Goal: Task Accomplishment & Management: Use online tool/utility

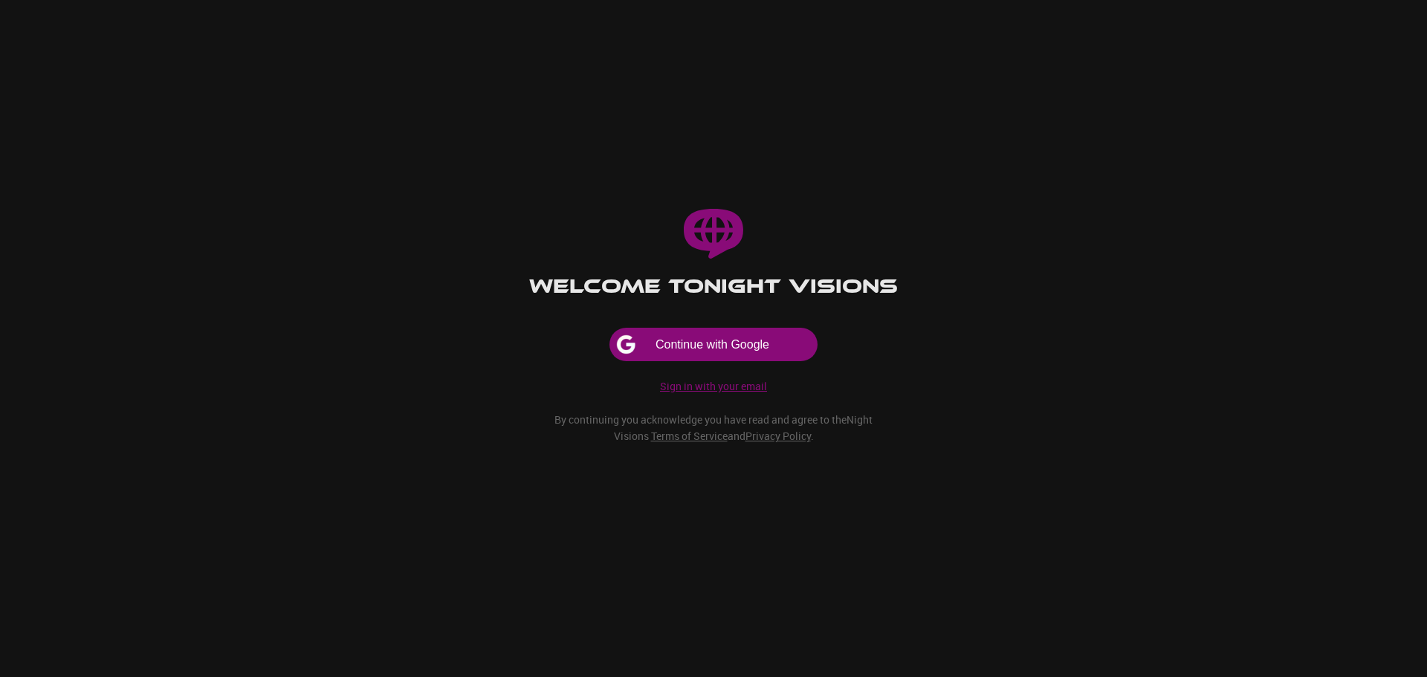
click at [755, 390] on p "Sign in with your email" at bounding box center [713, 386] width 107 height 15
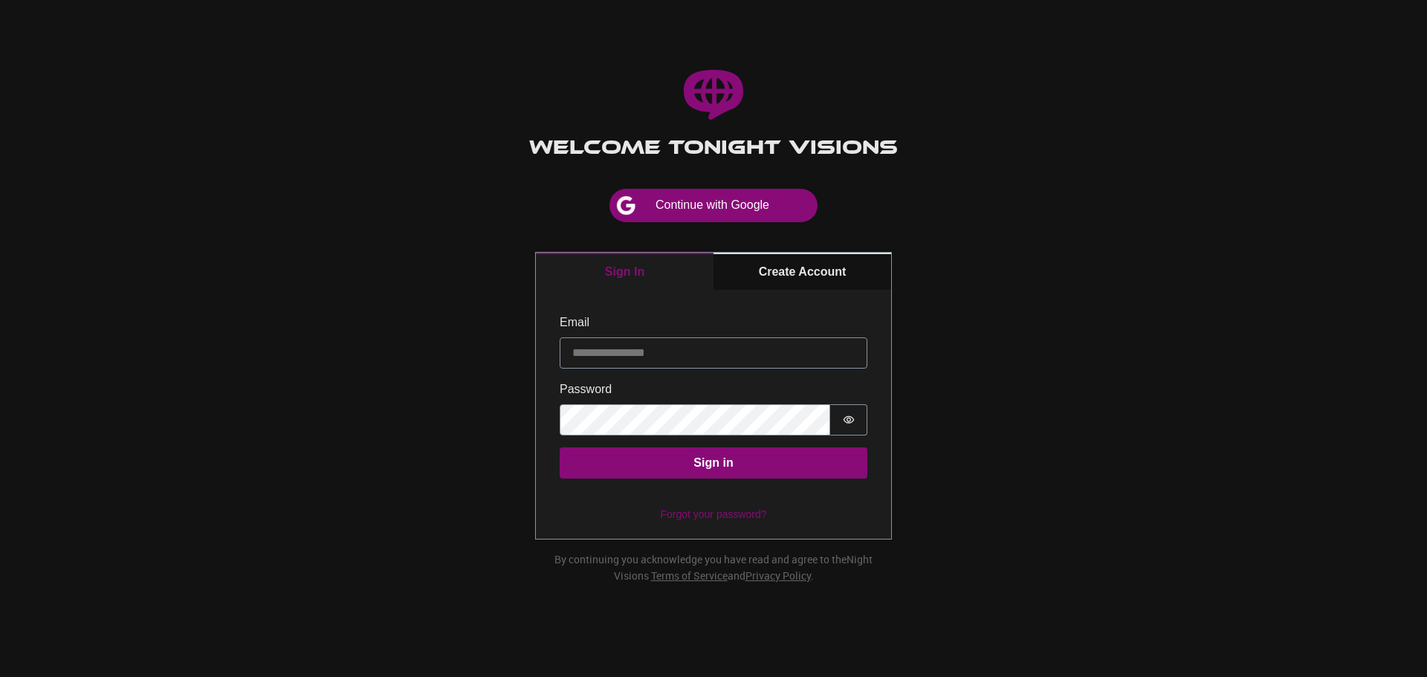
click at [697, 381] on label "Password" at bounding box center [714, 390] width 308 height 18
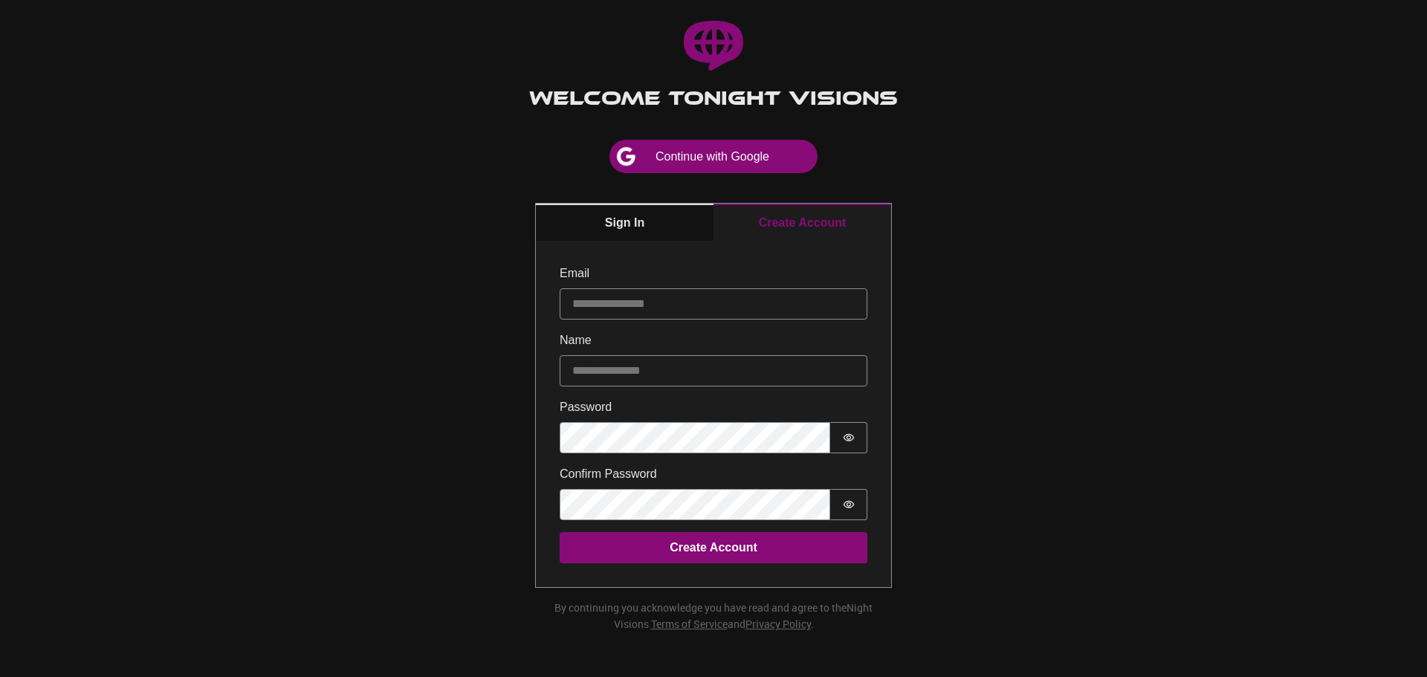
click at [784, 268] on div "Sign In Create Account Email Name Password Password is hidden Confirm Password …" at bounding box center [713, 395] width 355 height 383
click at [624, 302] on input "Email" at bounding box center [714, 303] width 308 height 31
paste input "**********"
type input "**********"
click at [637, 379] on input "Name" at bounding box center [714, 370] width 308 height 31
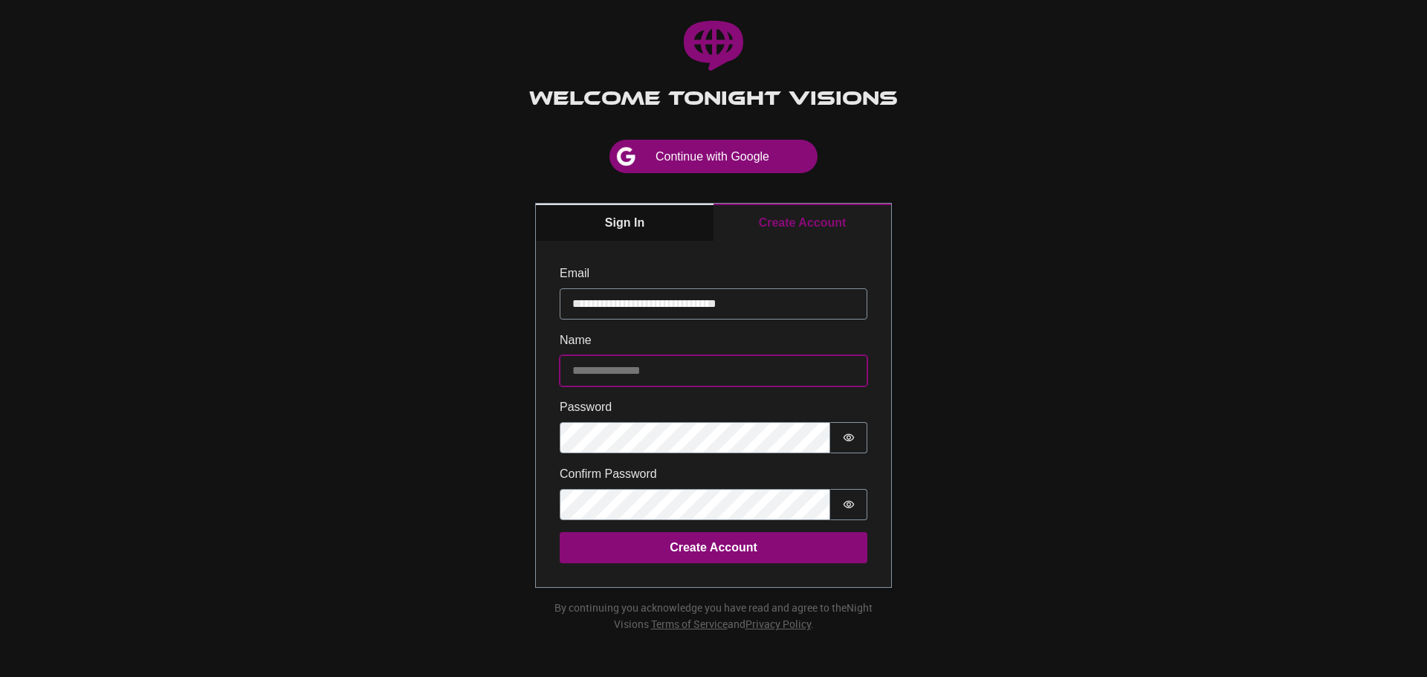
click at [745, 381] on input "Name" at bounding box center [714, 370] width 308 height 31
type input "*******"
click at [886, 430] on form "**********" at bounding box center [713, 414] width 355 height 346
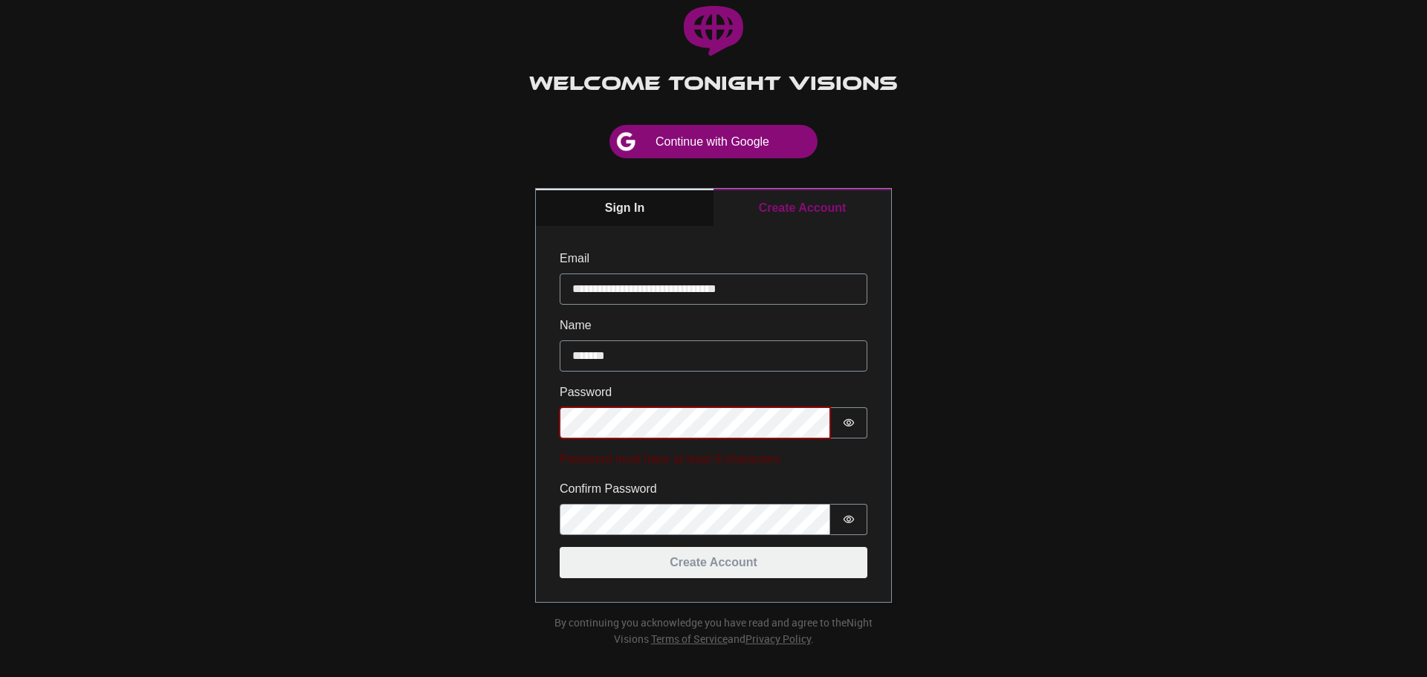
click at [485, 429] on div "**********" at bounding box center [713, 338] width 1427 height 677
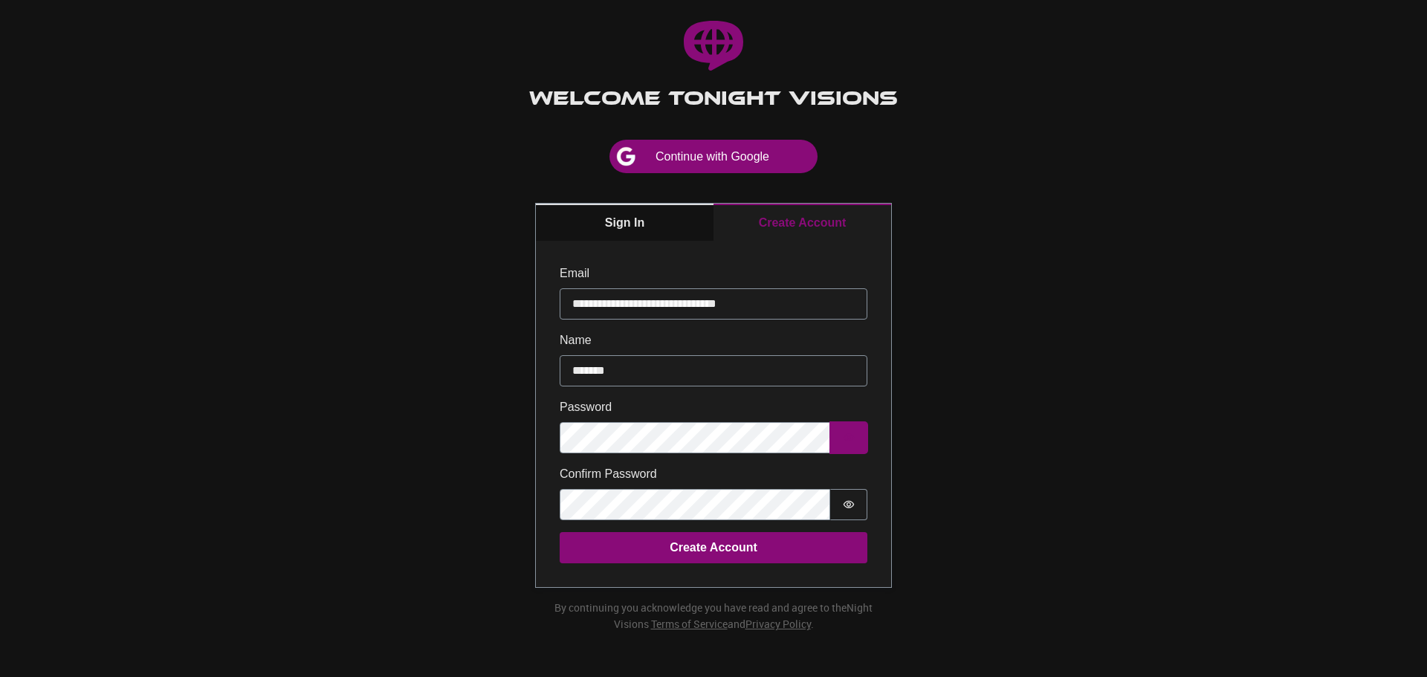
click at [856, 440] on button "Password is hidden" at bounding box center [848, 437] width 37 height 31
click at [845, 439] on icon "Show password" at bounding box center [849, 438] width 11 height 10
click at [840, 505] on button "Password is hidden" at bounding box center [848, 504] width 37 height 31
click at [840, 505] on button "Password is shown" at bounding box center [848, 504] width 37 height 31
click at [709, 554] on button "Create Account" at bounding box center [714, 547] width 308 height 31
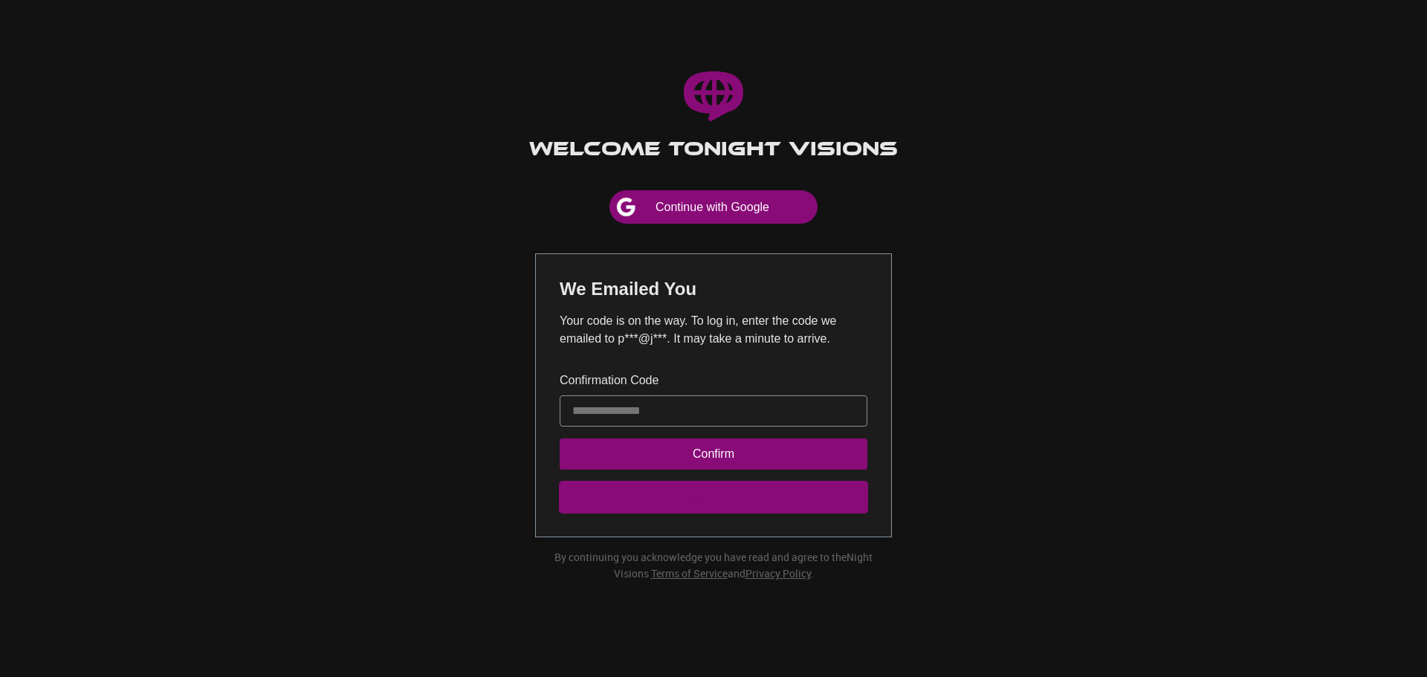
click at [758, 508] on button "Resend Code" at bounding box center [714, 497] width 308 height 31
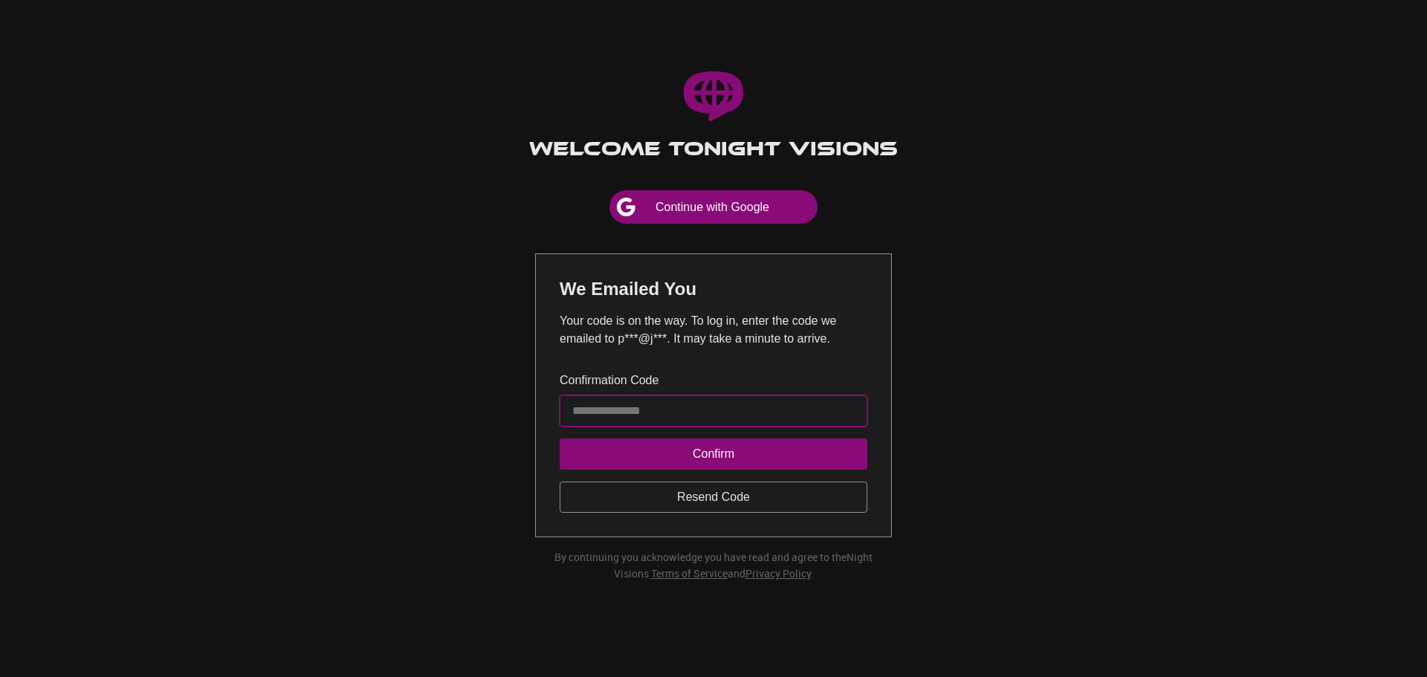
click at [629, 406] on input "Confirmation Code" at bounding box center [714, 410] width 308 height 31
click at [672, 457] on button "Confirm" at bounding box center [714, 453] width 308 height 31
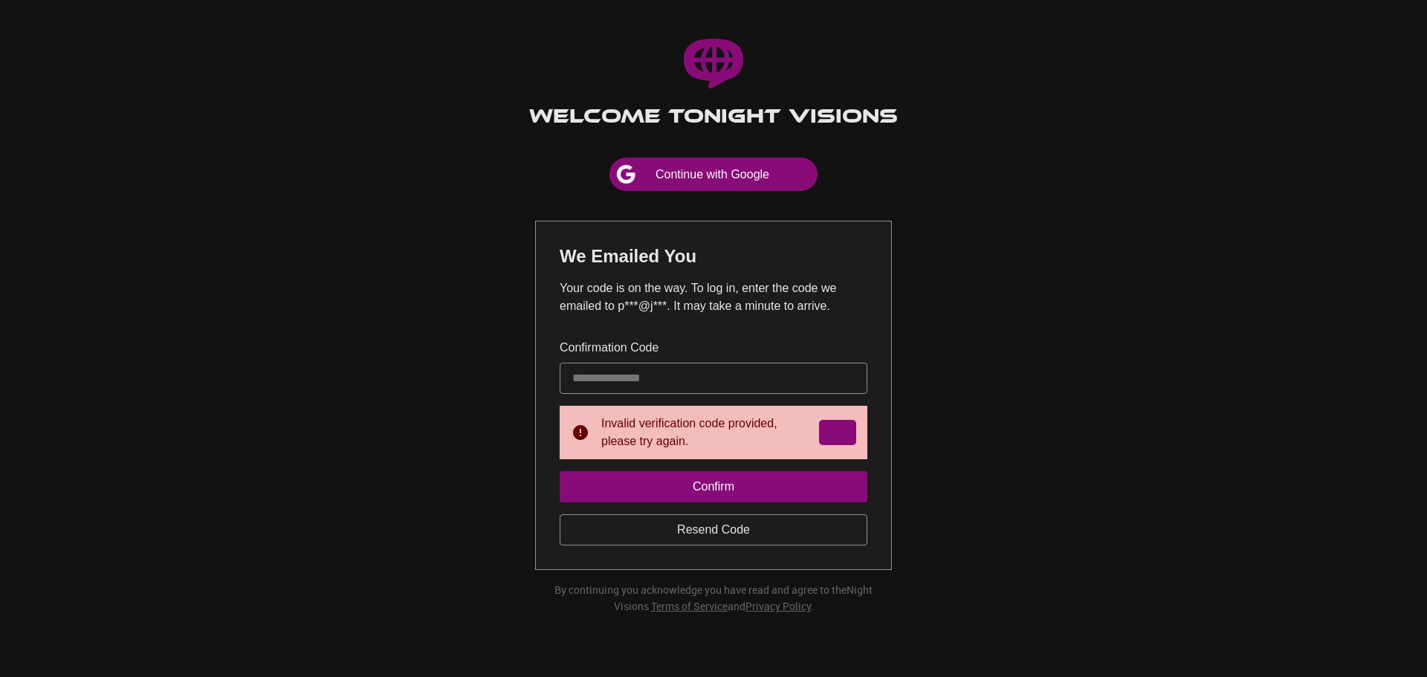
click at [830, 425] on button "Dismiss alert" at bounding box center [838, 433] width 36 height 24
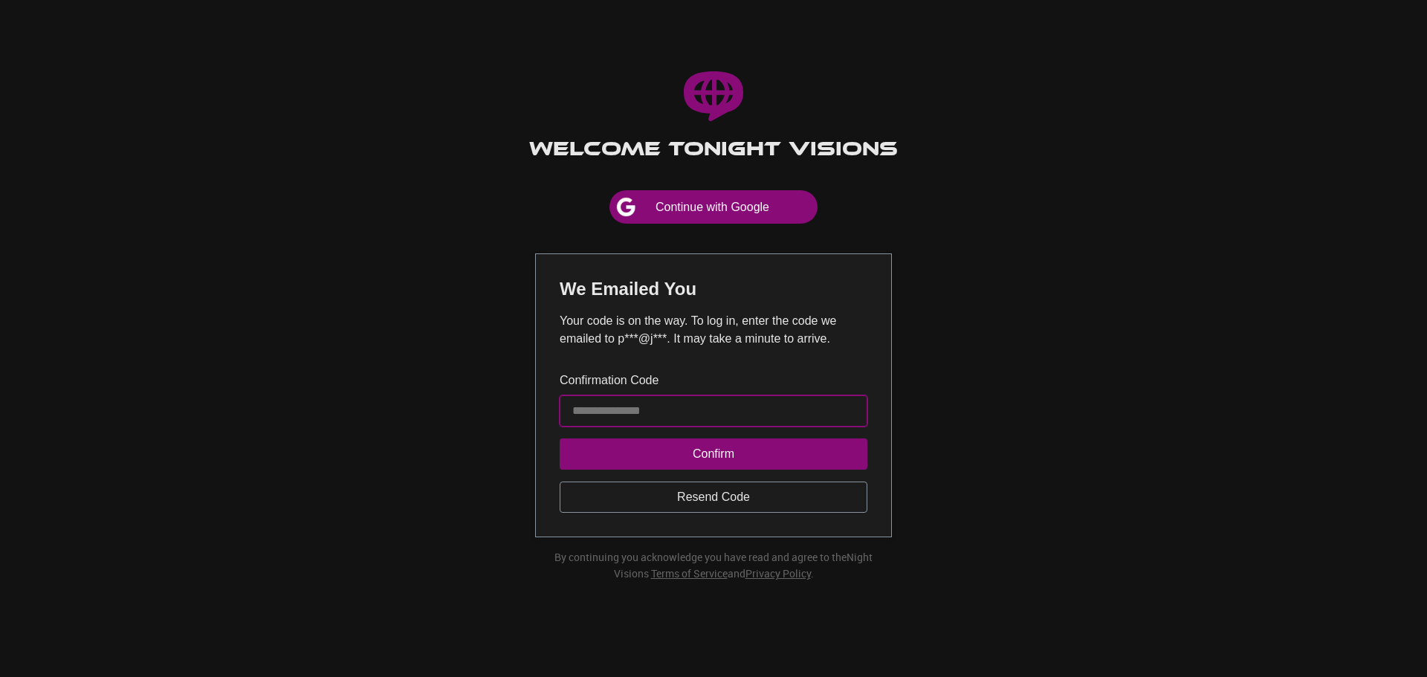
drag, startPoint x: 664, startPoint y: 420, endPoint x: 486, endPoint y: 413, distance: 178.5
click at [486, 413] on div "Welcome to Night Visions Continue with Google We Emailed You Your code is on th…" at bounding box center [713, 338] width 1427 height 677
type input "******"
click at [602, 452] on button "Confirm" at bounding box center [714, 453] width 308 height 31
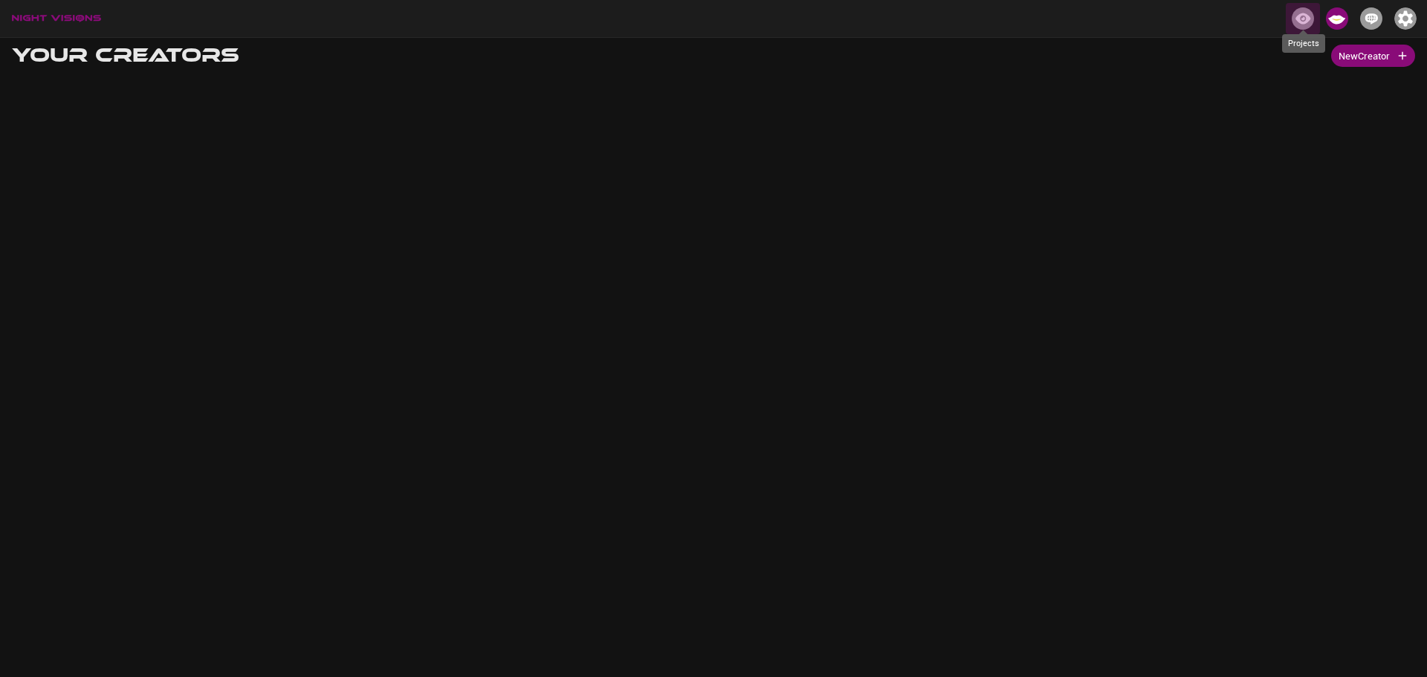
click at [1301, 19] on img "Projects" at bounding box center [1303, 18] width 22 height 22
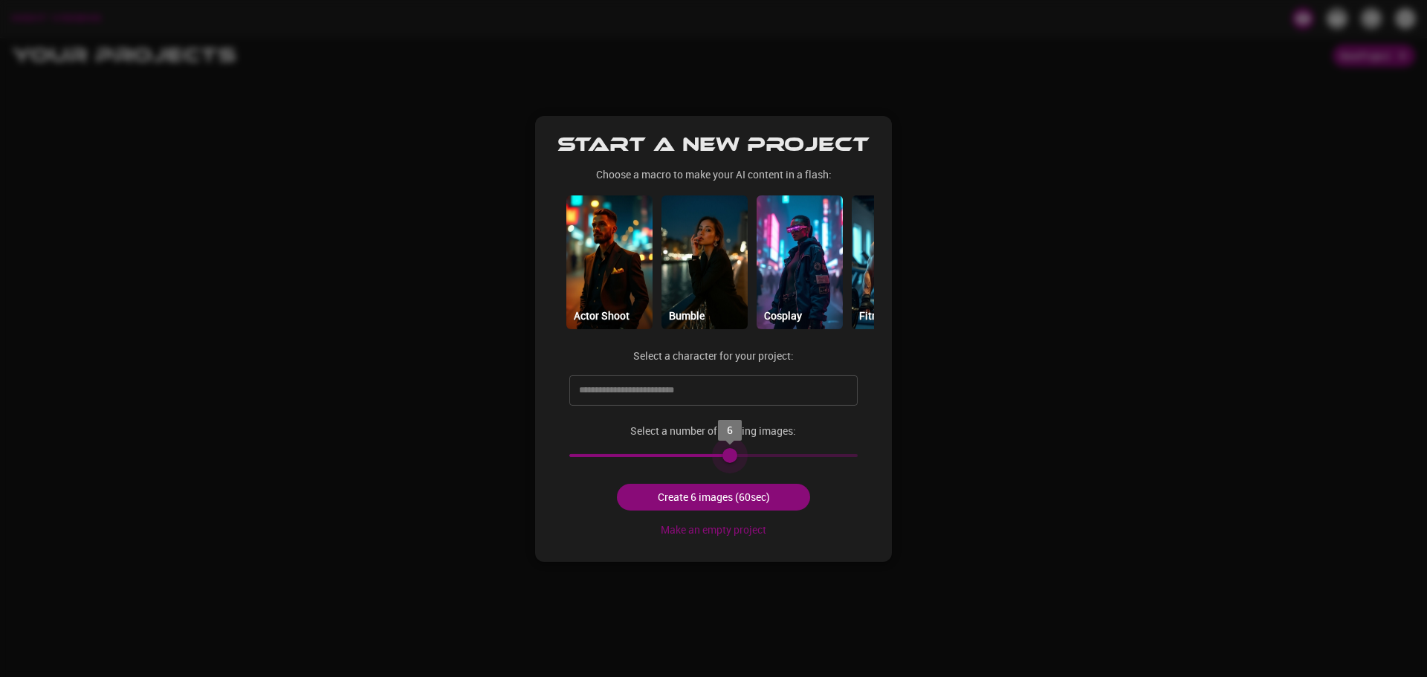
type input "*"
drag, startPoint x: 664, startPoint y: 460, endPoint x: 476, endPoint y: 464, distance: 188.1
click at [476, 464] on div "Start a new project Choose a macro to make your AI content in a flash: Actor Sh…" at bounding box center [713, 338] width 1427 height 677
click at [674, 398] on input "text" at bounding box center [702, 390] width 254 height 24
click at [848, 311] on div "Actor Shoot Bumble Cosplay Fitness Hinge Instagram Lingerie Model Shoot Public …" at bounding box center [713, 262] width 321 height 137
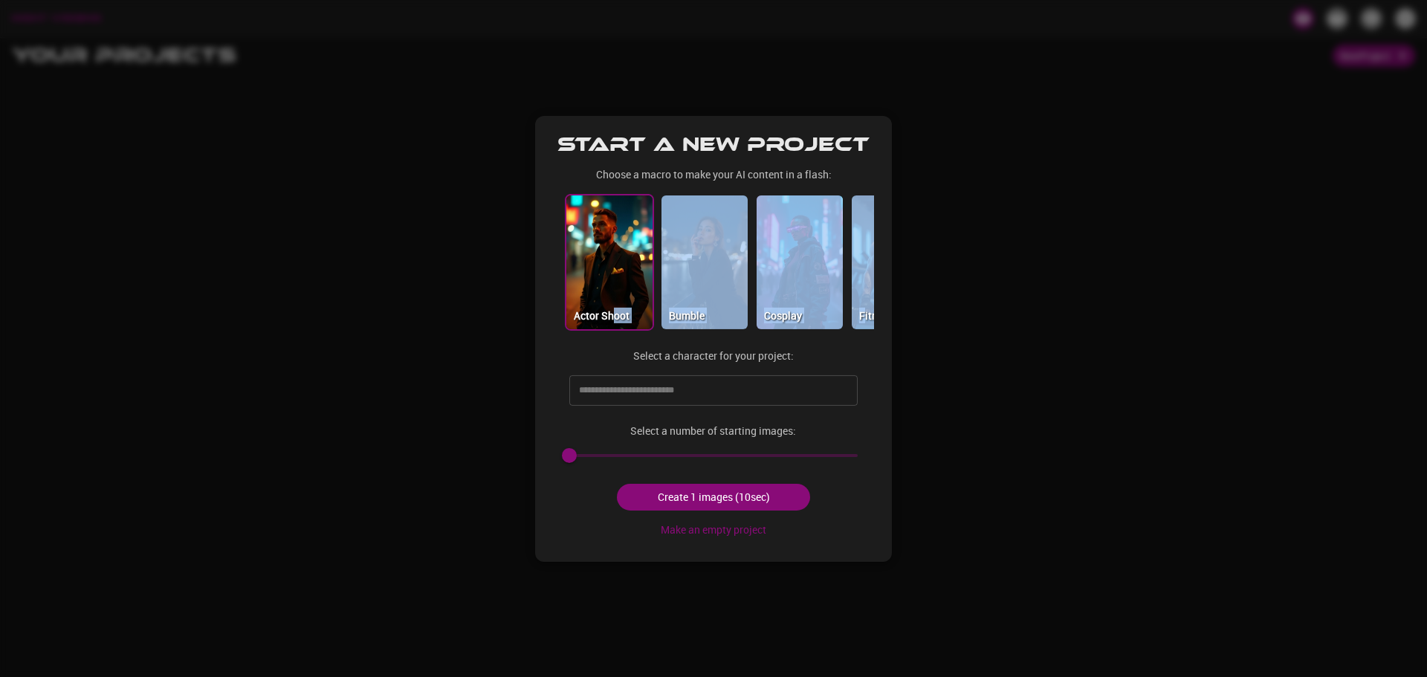
drag, startPoint x: 863, startPoint y: 309, endPoint x: 611, endPoint y: 308, distance: 251.9
click at [611, 308] on div "Actor Shoot Bumble Cosplay Fitness Hinge Instagram Lingerie Model Shoot Public …" at bounding box center [713, 262] width 321 height 137
click at [875, 299] on div "Start a new project Choose a macro to make your AI content in a flash: Actor Sh…" at bounding box center [713, 338] width 357 height 446
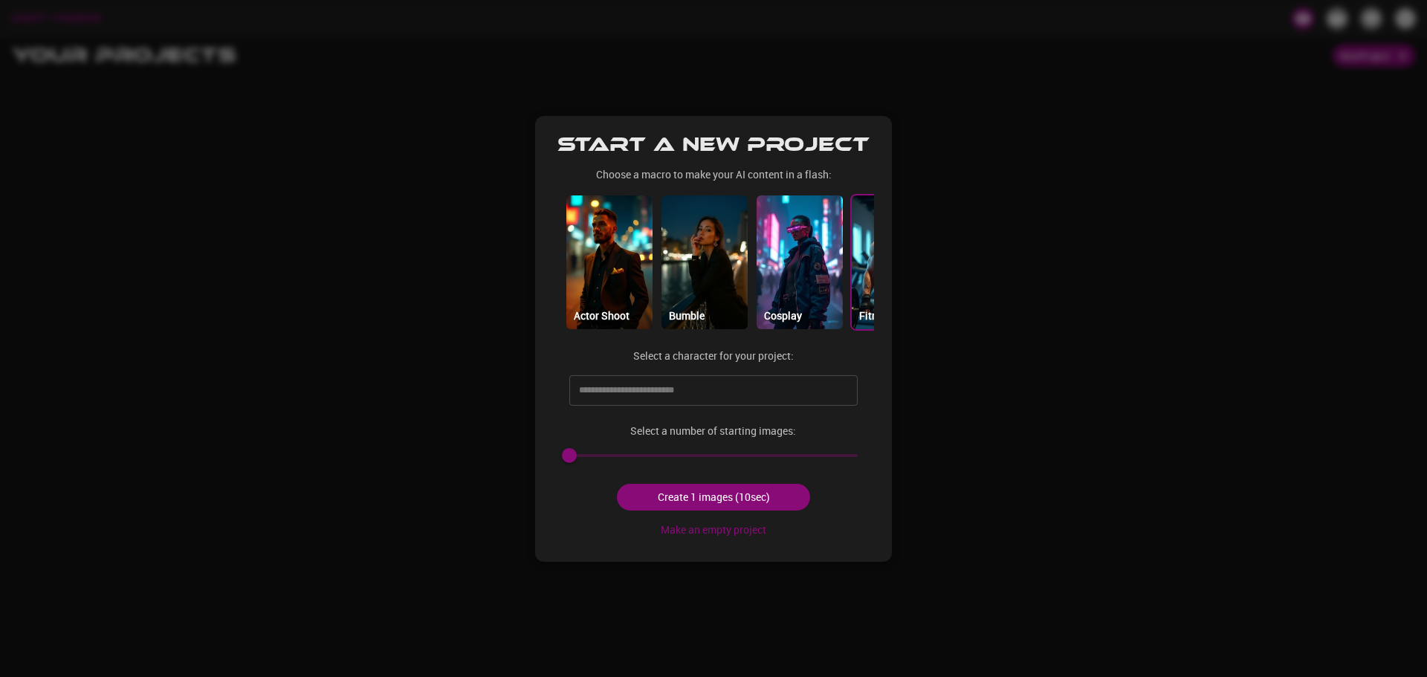
click at [858, 299] on img at bounding box center [895, 262] width 86 height 134
click at [863, 299] on img at bounding box center [895, 262] width 86 height 134
click at [792, 305] on img at bounding box center [800, 262] width 86 height 134
click at [719, 321] on img at bounding box center [704, 262] width 86 height 134
click at [679, 504] on button "Create 1 images (10sec)" at bounding box center [713, 497] width 192 height 27
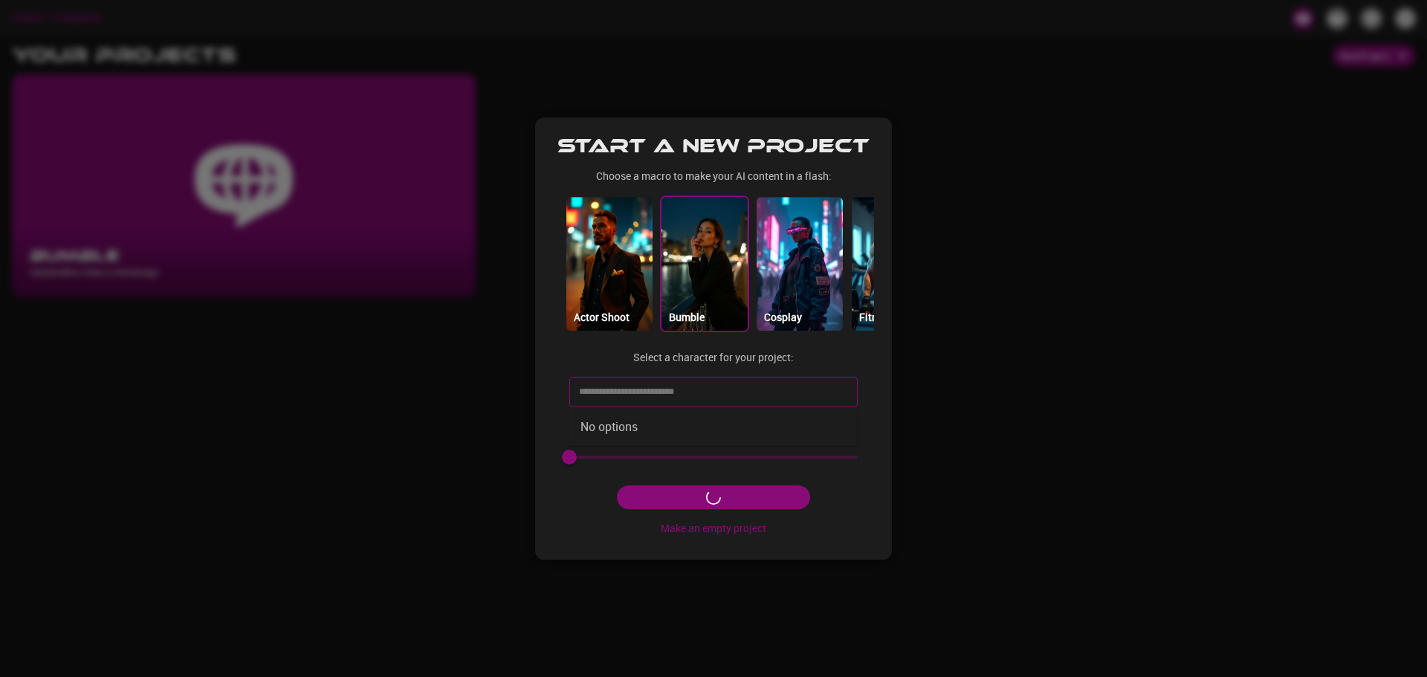
click at [637, 390] on input "text" at bounding box center [702, 393] width 254 height 24
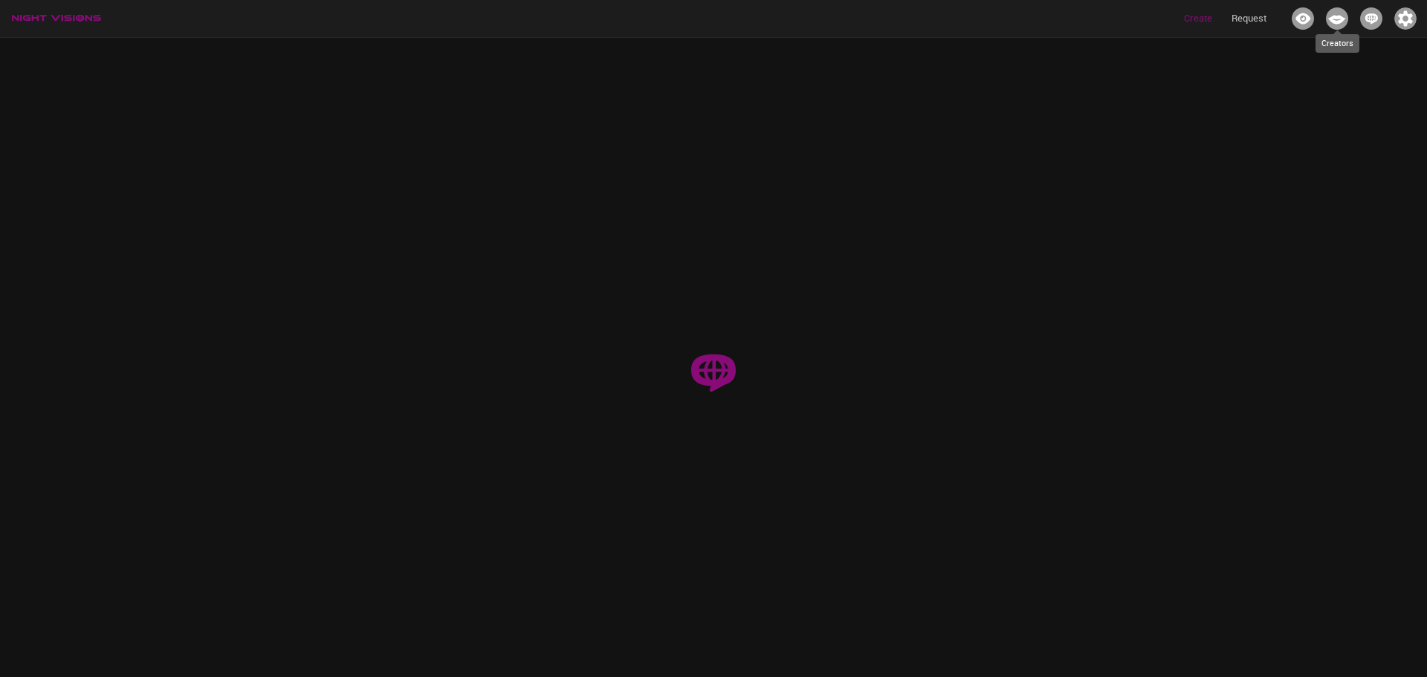
click at [1341, 25] on div "Creators" at bounding box center [1337, 38] width 44 height 29
click at [1338, 21] on img "Creators" at bounding box center [1337, 18] width 22 height 22
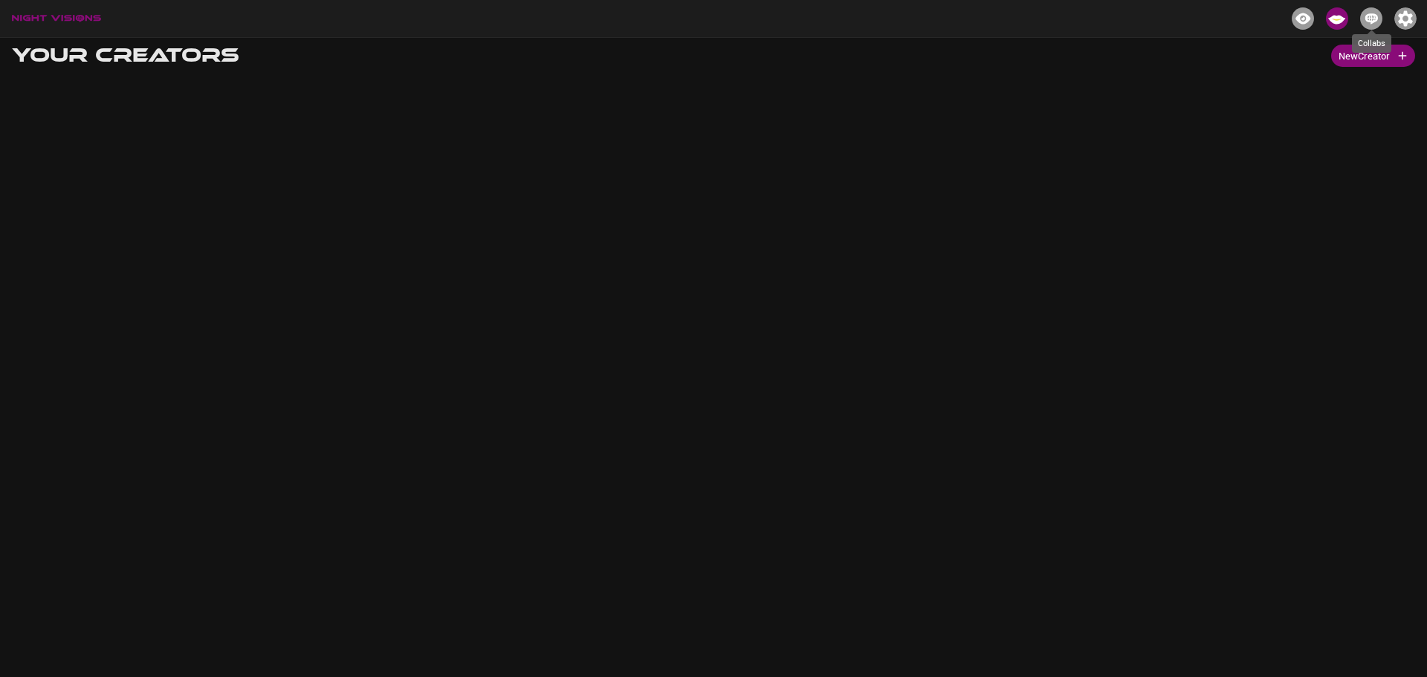
click at [1371, 14] on img "Collabs" at bounding box center [1371, 18] width 22 height 22
click at [1403, 15] on img "button" at bounding box center [1405, 18] width 22 height 22
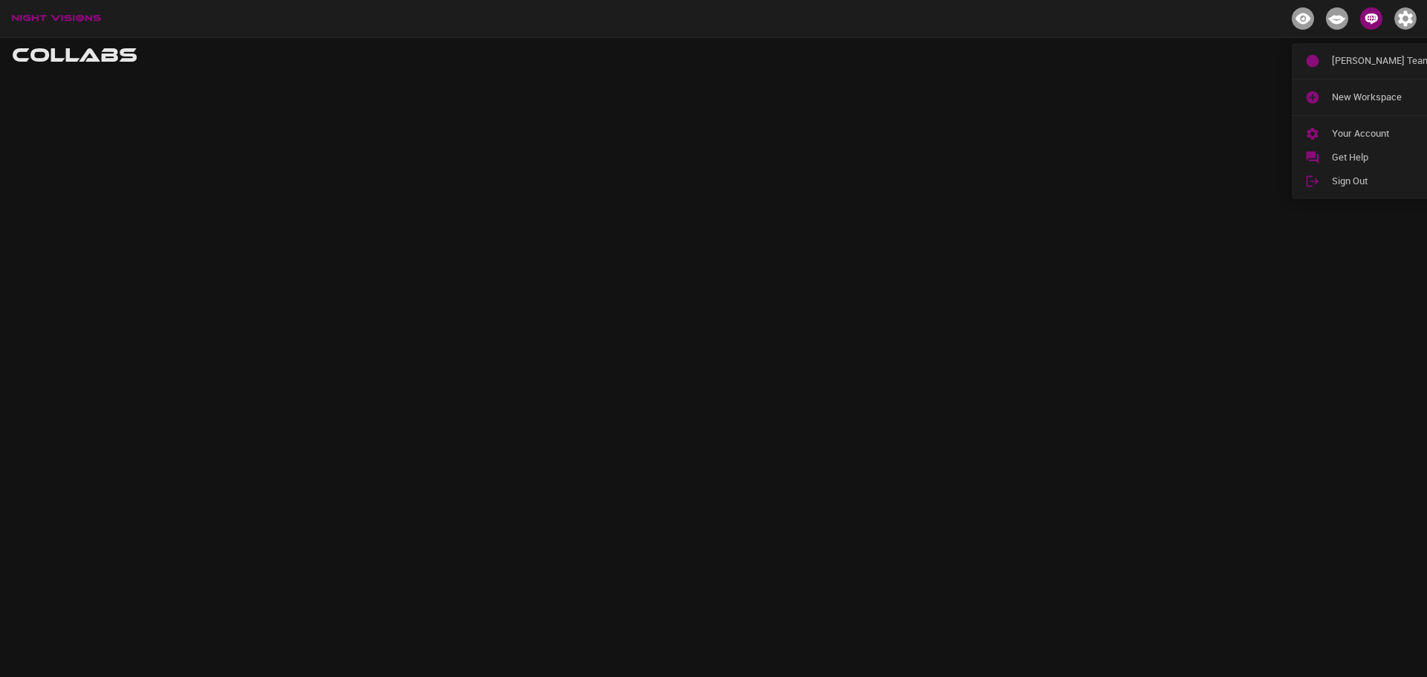
click at [1339, 19] on div at bounding box center [713, 338] width 1427 height 677
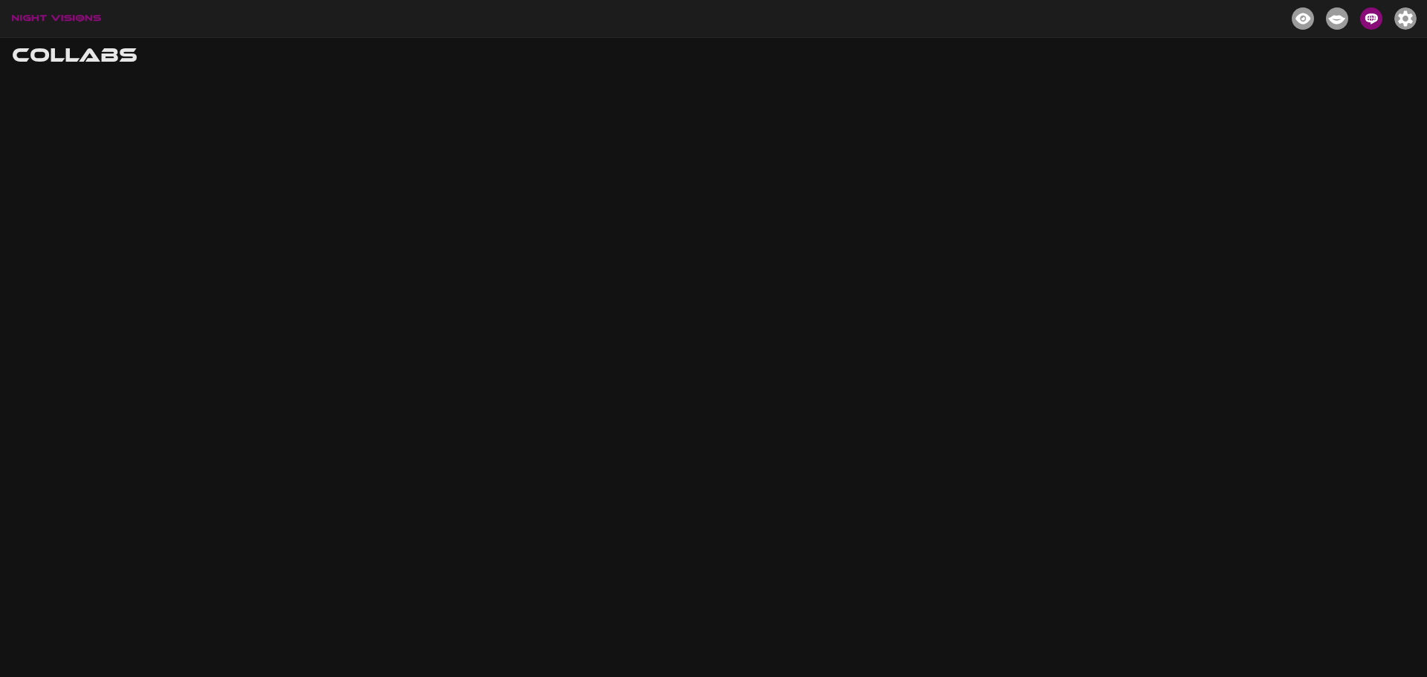
click at [1339, 19] on div "preston's Team New Workspace Your Account Get Help Sign Out" at bounding box center [713, 338] width 1427 height 677
click at [1339, 19] on img "Creators" at bounding box center [1337, 18] width 22 height 22
click at [1312, 25] on div "Projects" at bounding box center [1303, 38] width 43 height 29
click at [1309, 24] on div "Projects" at bounding box center [1303, 38] width 43 height 29
click at [1300, 14] on img "Projects" at bounding box center [1303, 18] width 22 height 22
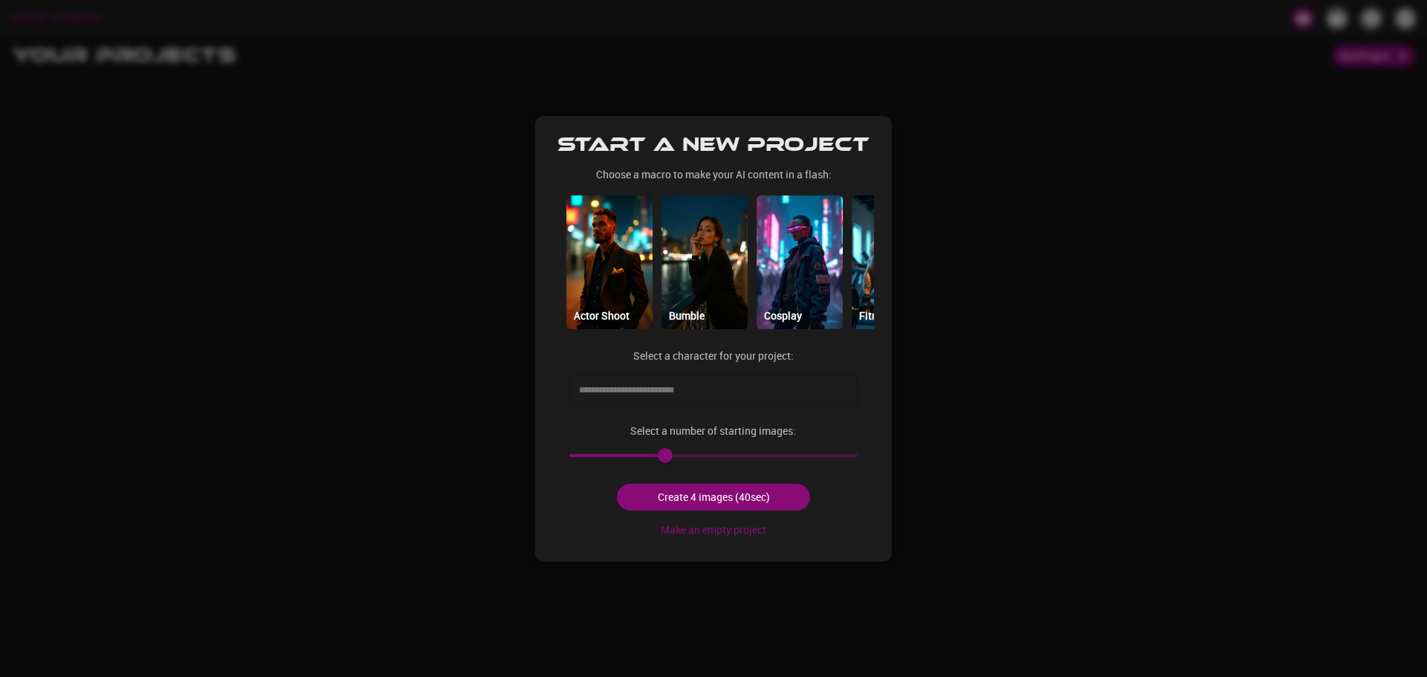
drag, startPoint x: 979, startPoint y: 289, endPoint x: 742, endPoint y: 399, distance: 261.4
click at [965, 299] on div at bounding box center [713, 338] width 1427 height 677
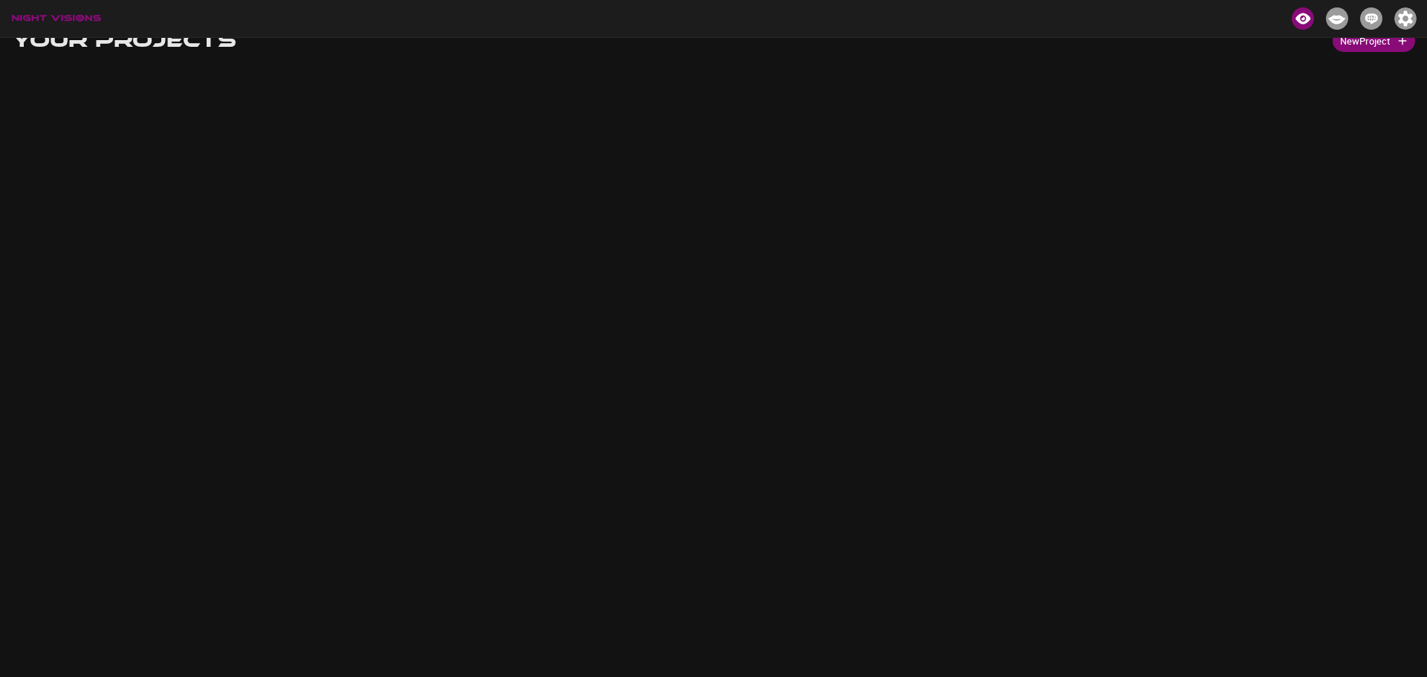
scroll to position [37, 0]
